Goal: Information Seeking & Learning: Learn about a topic

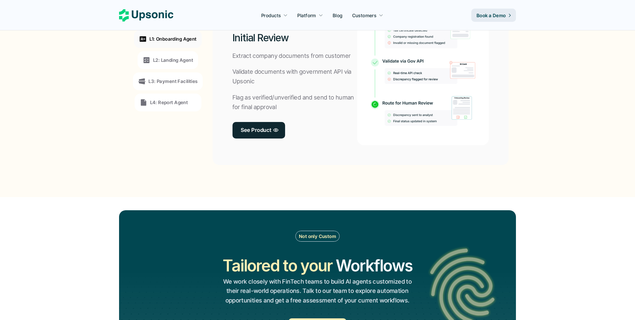
scroll to position [535, 0]
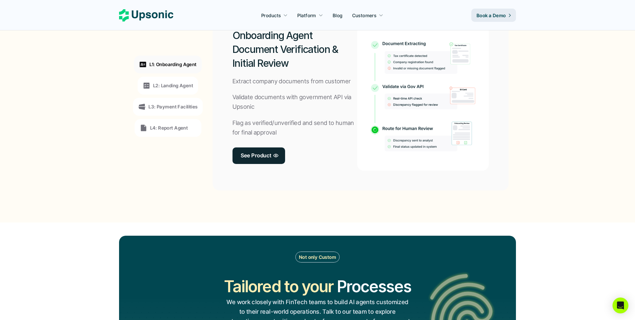
drag, startPoint x: 422, startPoint y: 117, endPoint x: 413, endPoint y: 1, distance: 116.5
click at [181, 84] on p "L2: Landing Agent" at bounding box center [173, 85] width 40 height 7
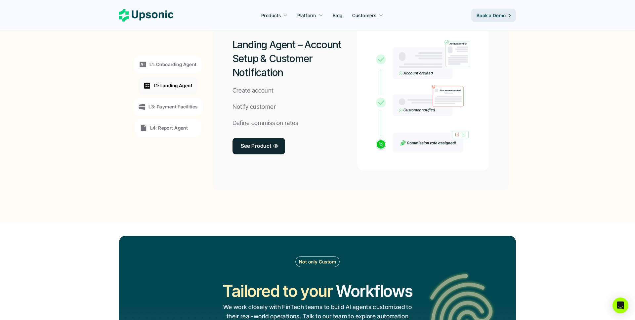
click at [179, 95] on div "L1: Onboarding Agent L1: Landing Agent L3: Payment Facilities L4: Report Agent" at bounding box center [167, 96] width 91 height 179
click at [180, 105] on p "L3: Payment Facilities" at bounding box center [172, 106] width 49 height 7
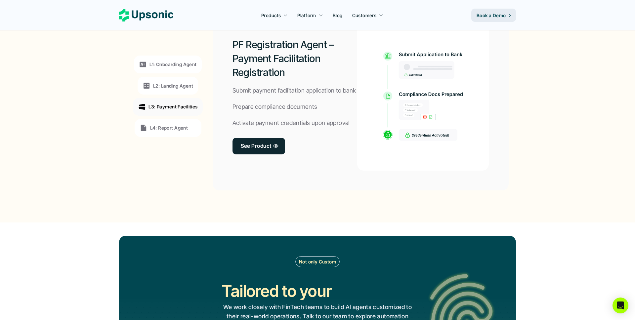
click at [180, 115] on div "L3: Payment Facilities" at bounding box center [167, 107] width 69 height 18
click at [180, 124] on div "L4: Report Agent" at bounding box center [164, 128] width 49 height 8
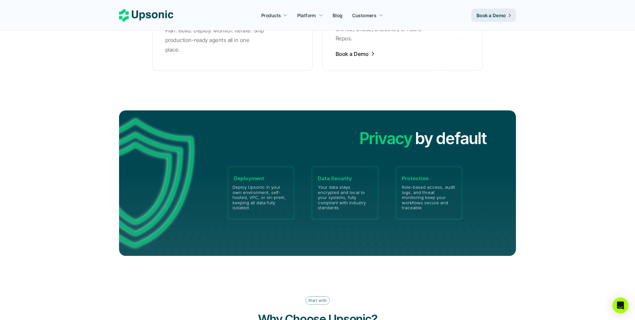
scroll to position [1473, 0]
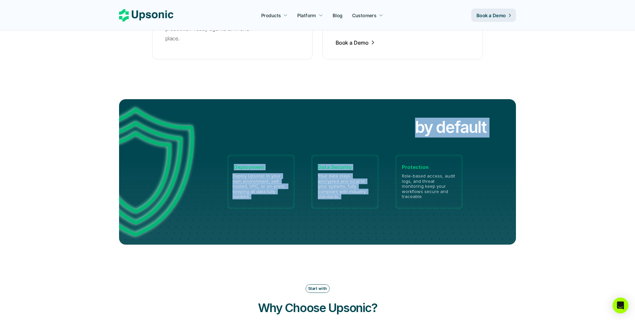
drag, startPoint x: 418, startPoint y: 121, endPoint x: 406, endPoint y: 130, distance: 15.1
click at [406, 130] on div "Security Privacy Governance Security by default Deployment Deploy Upsonic in yo…" at bounding box center [344, 172] width 289 height 108
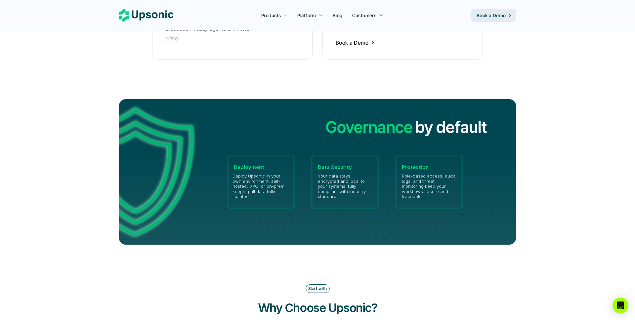
click at [402, 121] on h2 "Governance" at bounding box center [368, 127] width 87 height 22
click at [440, 106] on div "Security Privacy Governance Security by default Deployment Deploy Upsonic in yo…" at bounding box center [317, 172] width 397 height 146
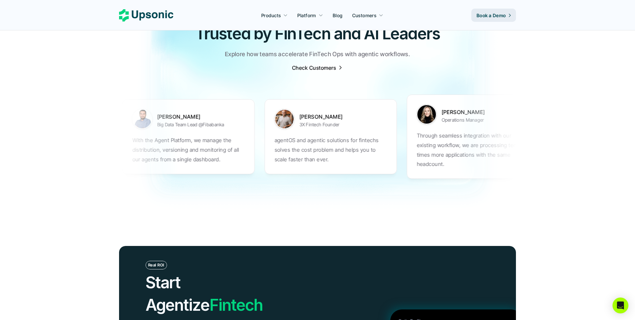
scroll to position [2077, 0]
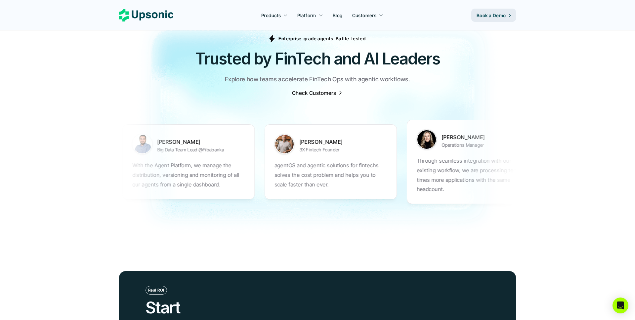
drag, startPoint x: 403, startPoint y: 156, endPoint x: 348, endPoint y: 165, distance: 55.7
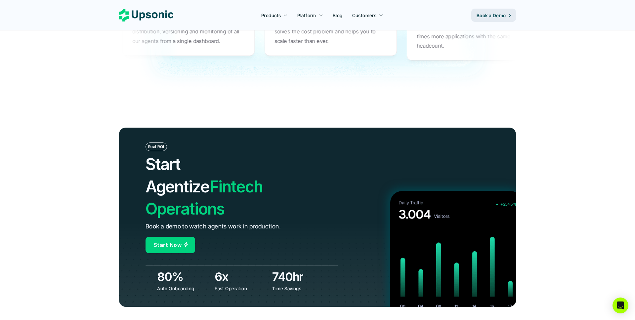
scroll to position [2041, 0]
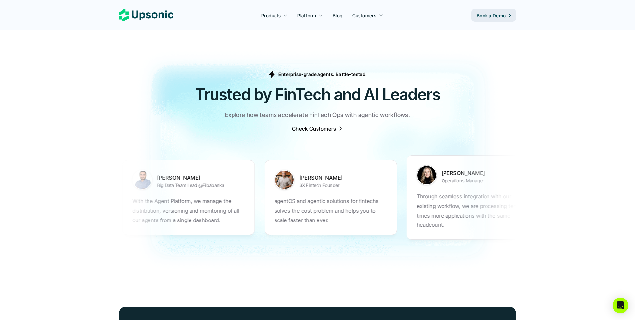
click at [322, 116] on img at bounding box center [317, 159] width 635 height 245
click at [322, 125] on p "Check Customers" at bounding box center [314, 128] width 44 height 7
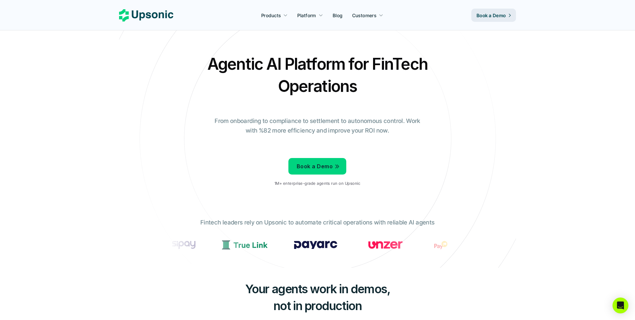
click at [319, 168] on p "Book a Demo" at bounding box center [315, 167] width 36 height 10
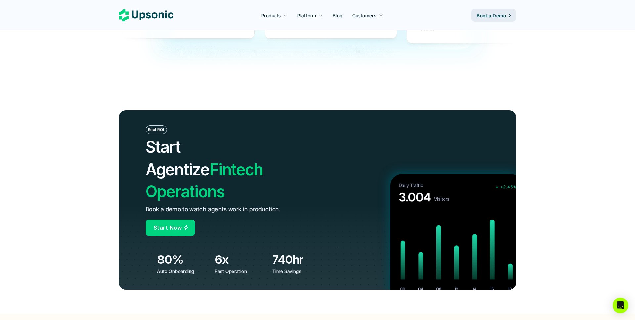
scroll to position [2254, 0]
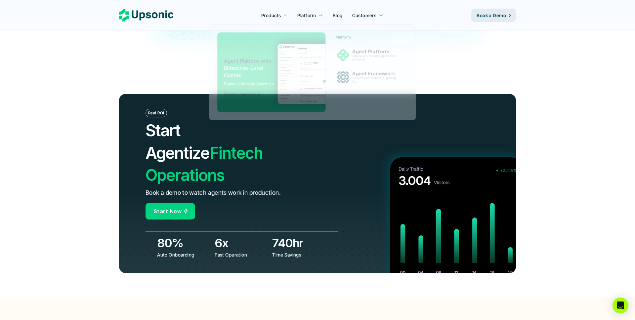
click at [323, 17] on div at bounding box center [320, 16] width 5 height 6
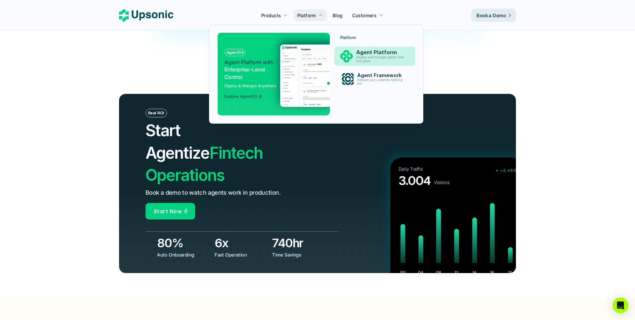
click at [351, 51] on img at bounding box center [346, 56] width 13 height 13
click at [357, 58] on p "Deploy and manage agents from one place" at bounding box center [381, 60] width 51 height 8
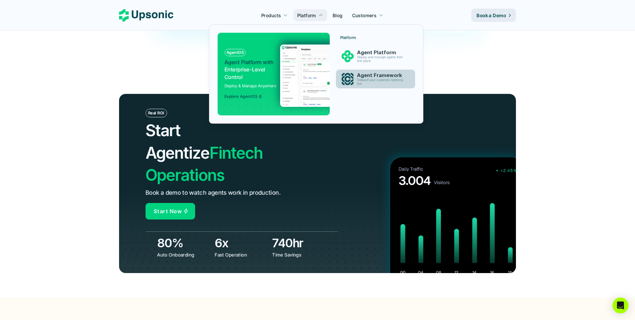
click at [357, 77] on p "Agent Framework" at bounding box center [382, 75] width 50 height 6
click at [318, 76] on img at bounding box center [344, 75] width 129 height 63
click at [301, 75] on img at bounding box center [344, 75] width 129 height 63
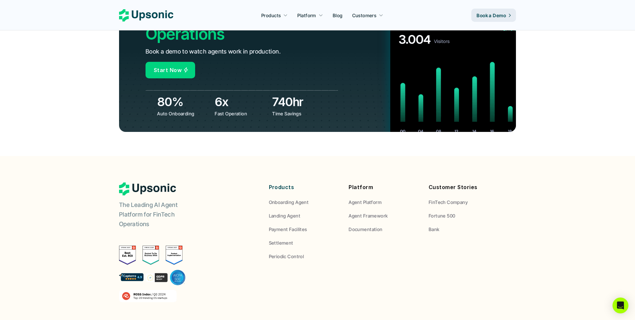
scroll to position [2443, 0]
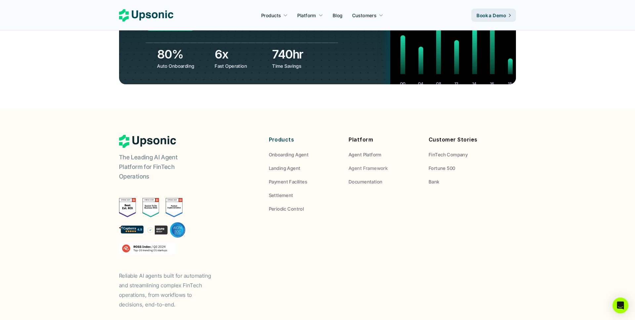
click at [366, 151] on p "Agent Platform" at bounding box center [365, 154] width 33 height 7
click at [366, 135] on div "Platform Agent Platform Agent Framework Documentation" at bounding box center [384, 160] width 70 height 50
click at [366, 165] on p "Agent Framework" at bounding box center [368, 168] width 39 height 7
click at [364, 178] on p "Documentation" at bounding box center [366, 181] width 34 height 7
click at [282, 205] on p "Periodic Control" at bounding box center [286, 208] width 35 height 7
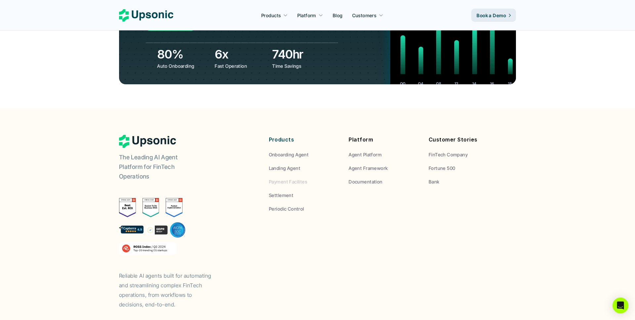
click at [297, 178] on p "Payment Facilites" at bounding box center [288, 181] width 38 height 7
click at [296, 165] on p "Landing Agent" at bounding box center [284, 168] width 31 height 7
click at [300, 151] on p "Onboarding Agent" at bounding box center [289, 154] width 40 height 7
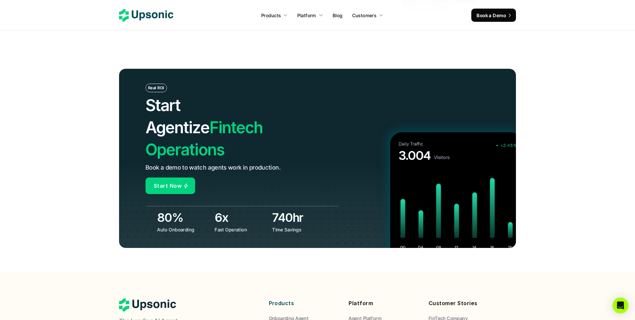
scroll to position [2371, 0]
